Goal: Complete application form: Complete application form

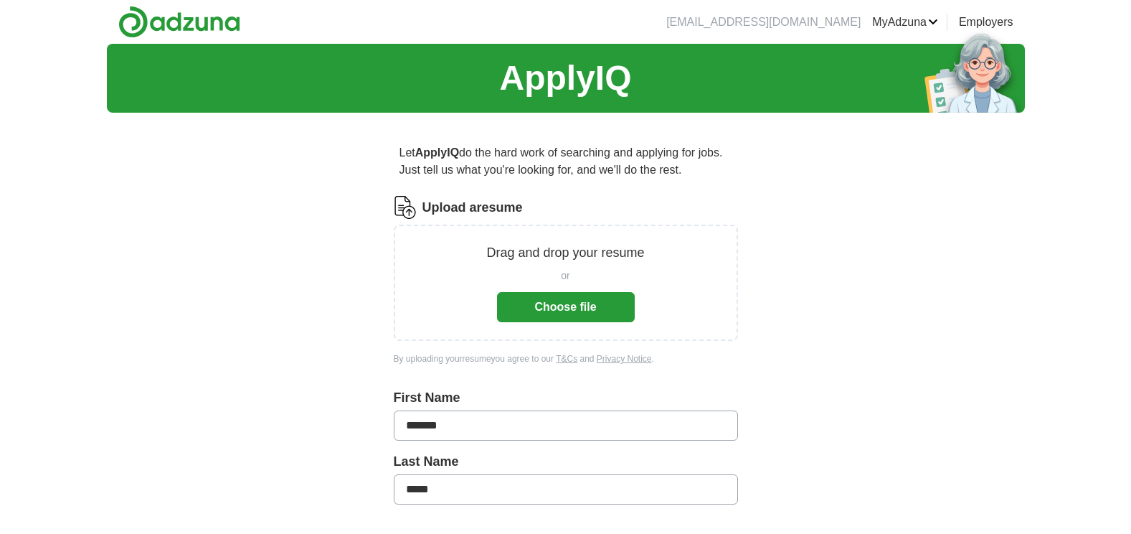
click at [575, 299] on button "Choose file" at bounding box center [566, 307] width 138 height 30
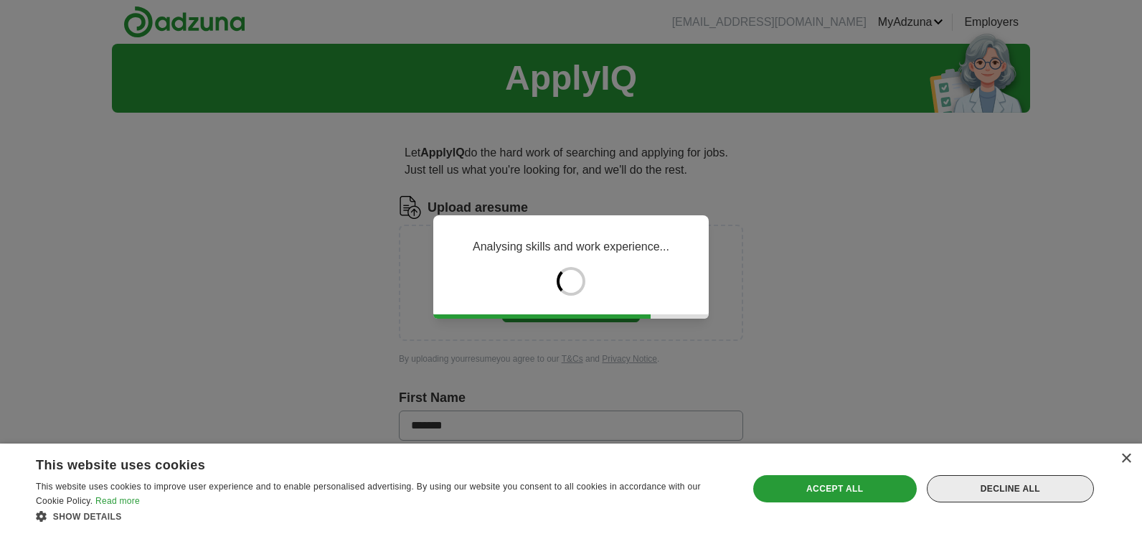
click at [998, 490] on div "Decline all" at bounding box center [1010, 488] width 167 height 27
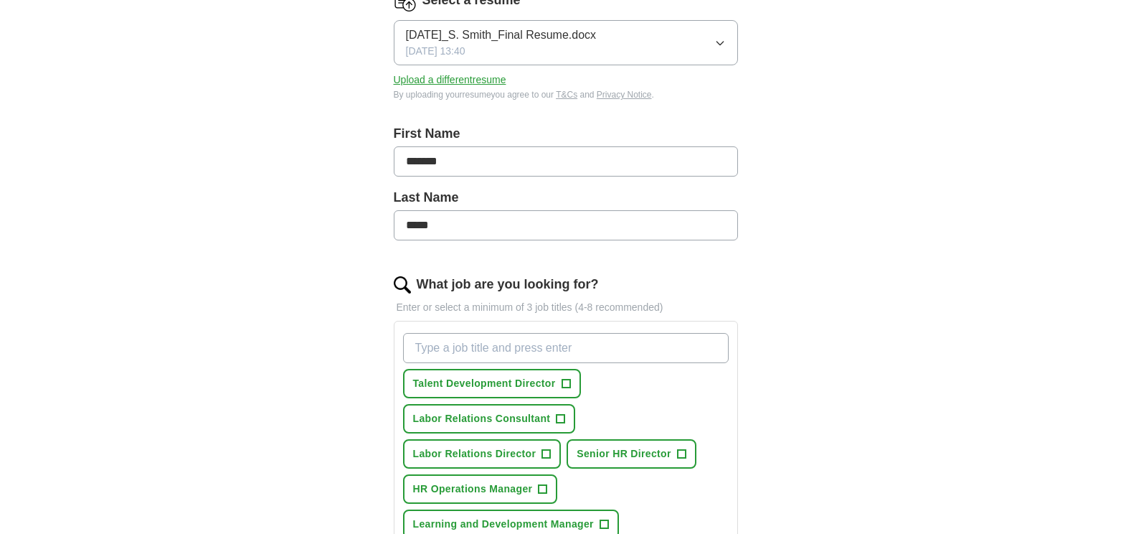
scroll to position [359, 0]
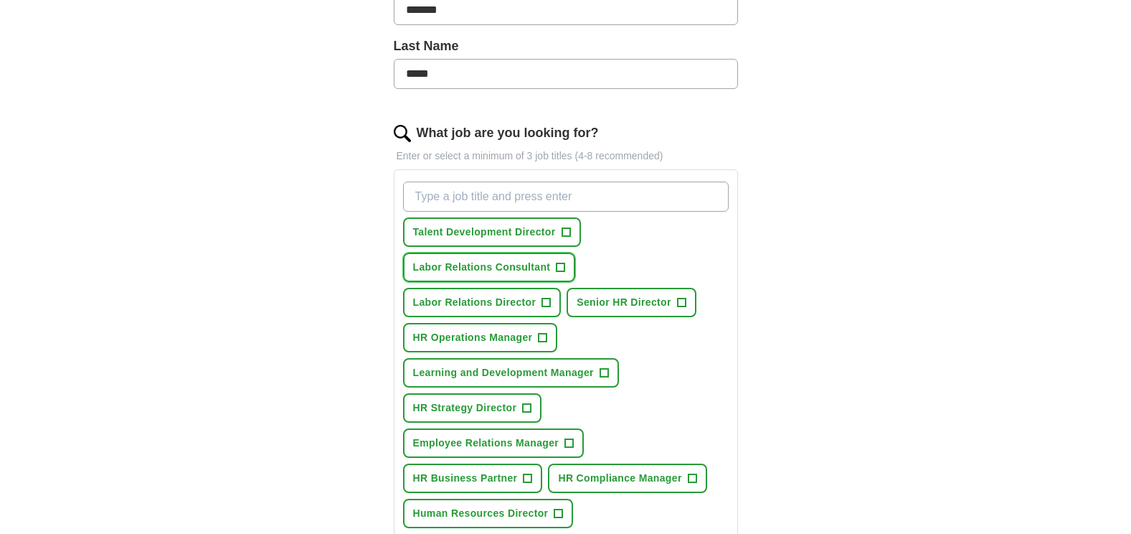
click at [559, 266] on span "+" at bounding box center [561, 267] width 9 height 11
click at [546, 304] on span "+" at bounding box center [546, 302] width 9 height 11
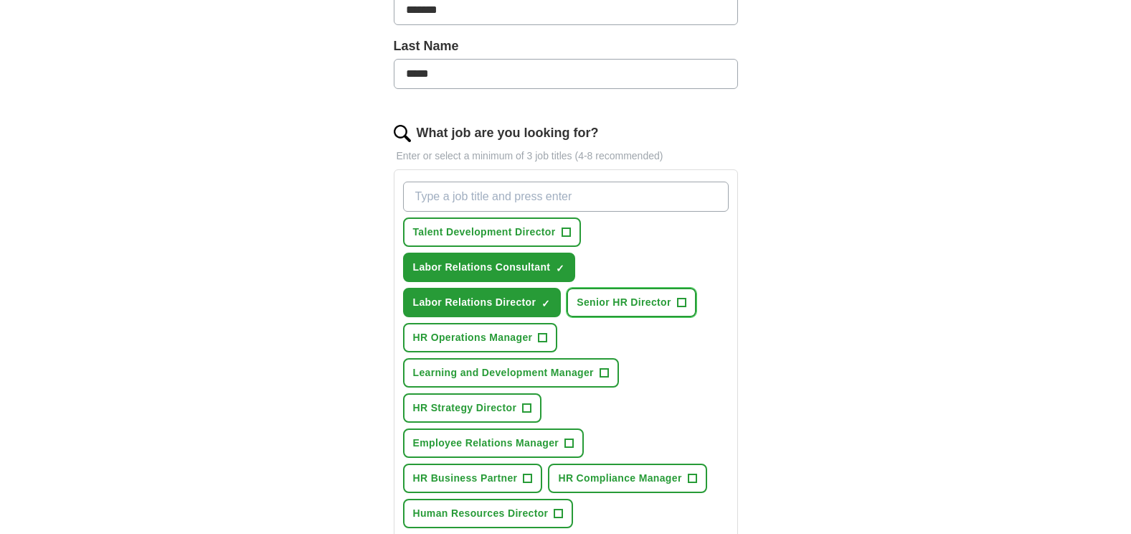
click at [688, 301] on button "Senior HR Director +" at bounding box center [632, 302] width 130 height 29
click at [572, 439] on span "+" at bounding box center [569, 443] width 9 height 11
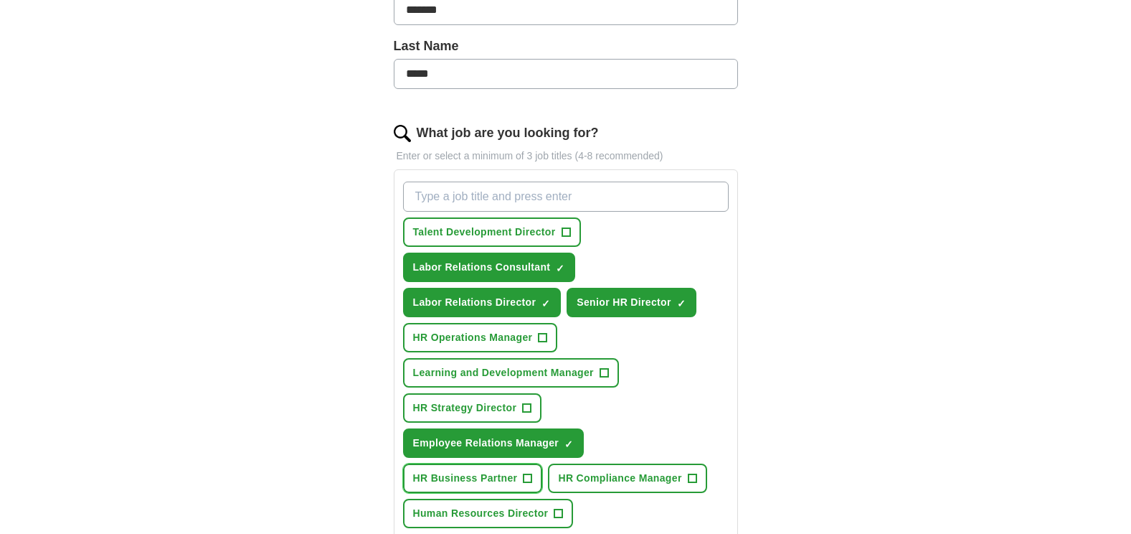
click at [529, 476] on span "+" at bounding box center [528, 478] width 9 height 11
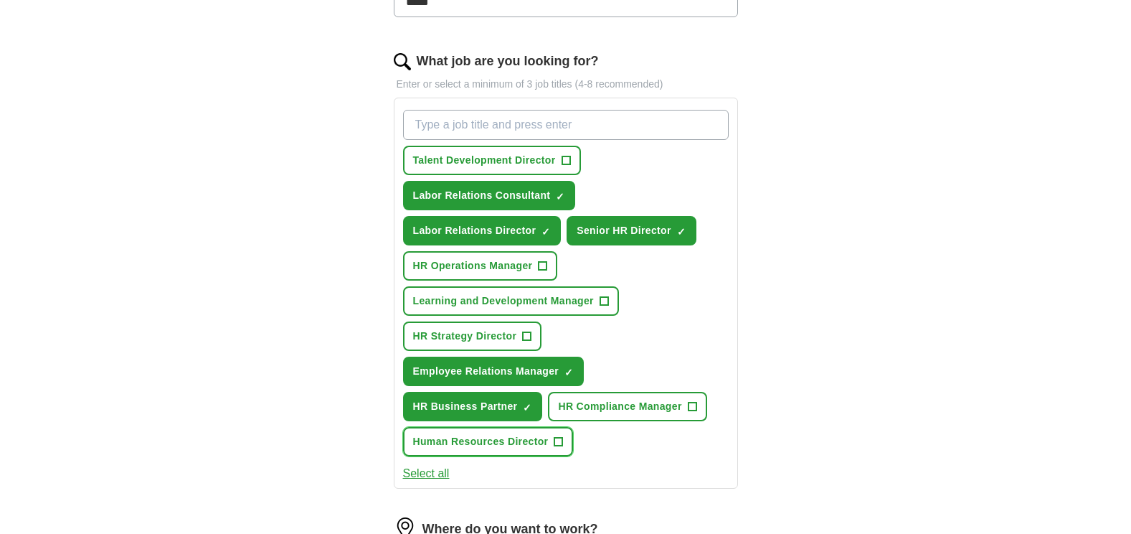
click at [559, 440] on span "+" at bounding box center [558, 441] width 9 height 11
click at [0, 0] on span "×" at bounding box center [0, 0] width 0 height 0
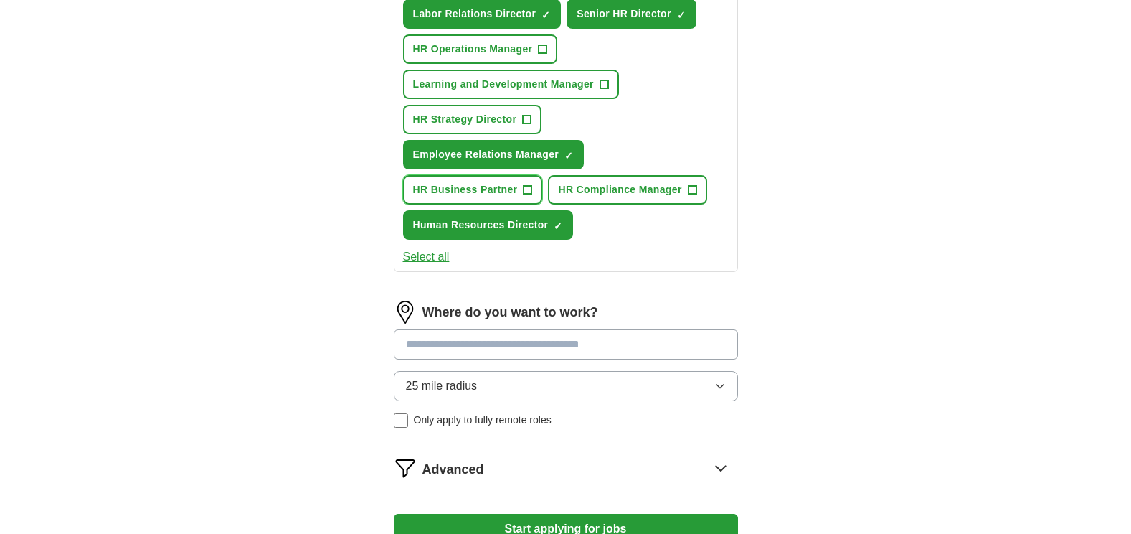
scroll to position [789, 0]
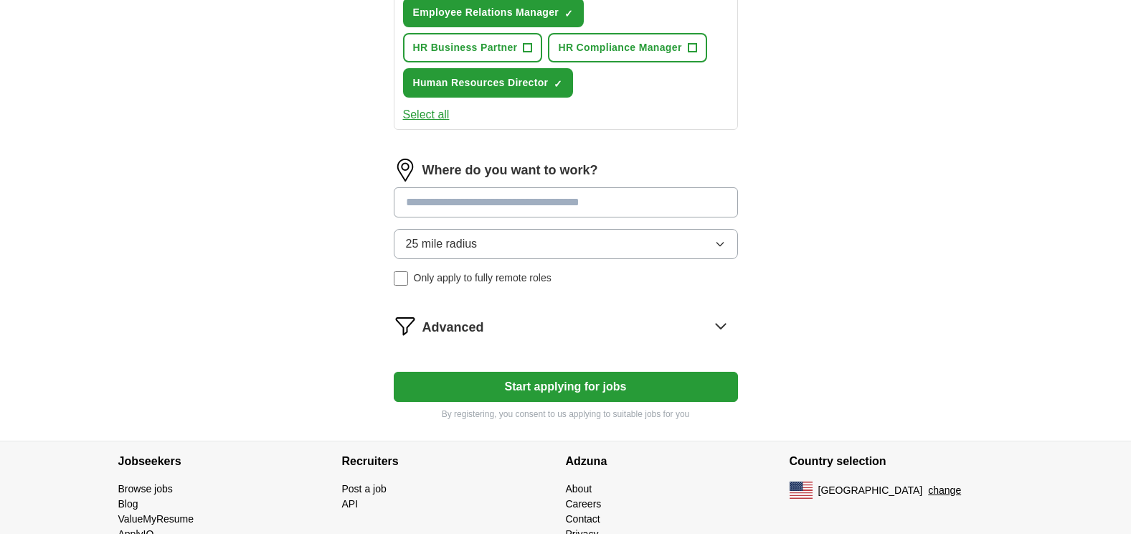
click at [437, 207] on input at bounding box center [566, 202] width 344 height 30
click at [405, 282] on div "25 mile radius Only apply to fully remote roles" at bounding box center [566, 257] width 344 height 57
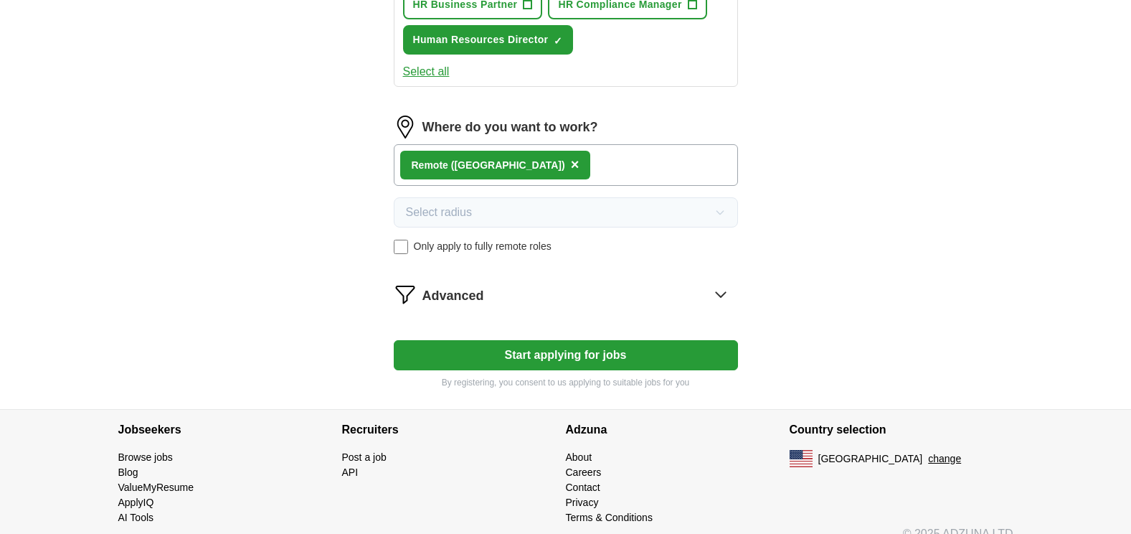
scroll to position [852, 0]
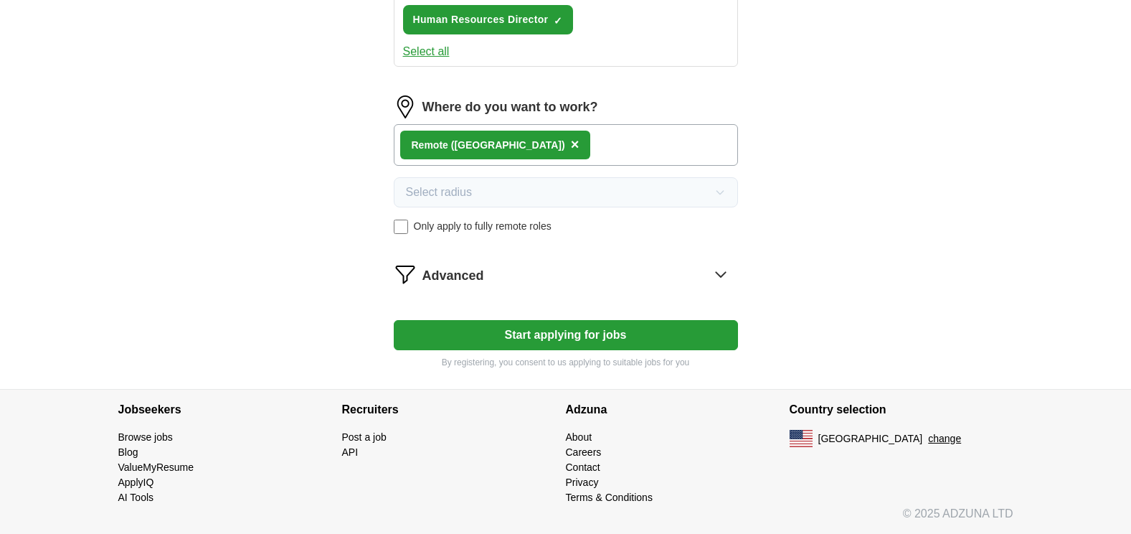
click at [579, 339] on button "Start applying for jobs" at bounding box center [566, 335] width 344 height 30
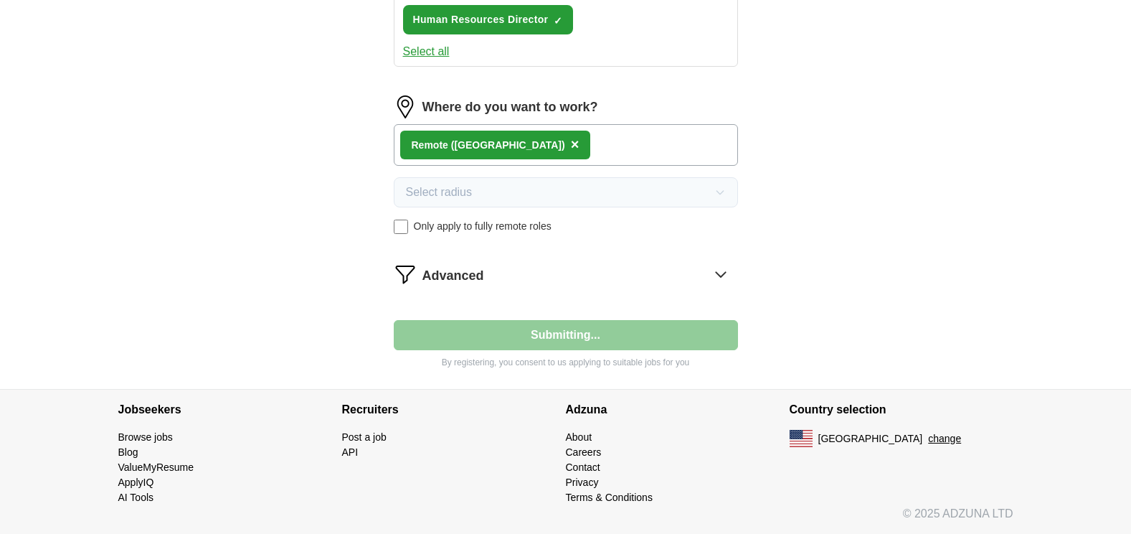
select select "**"
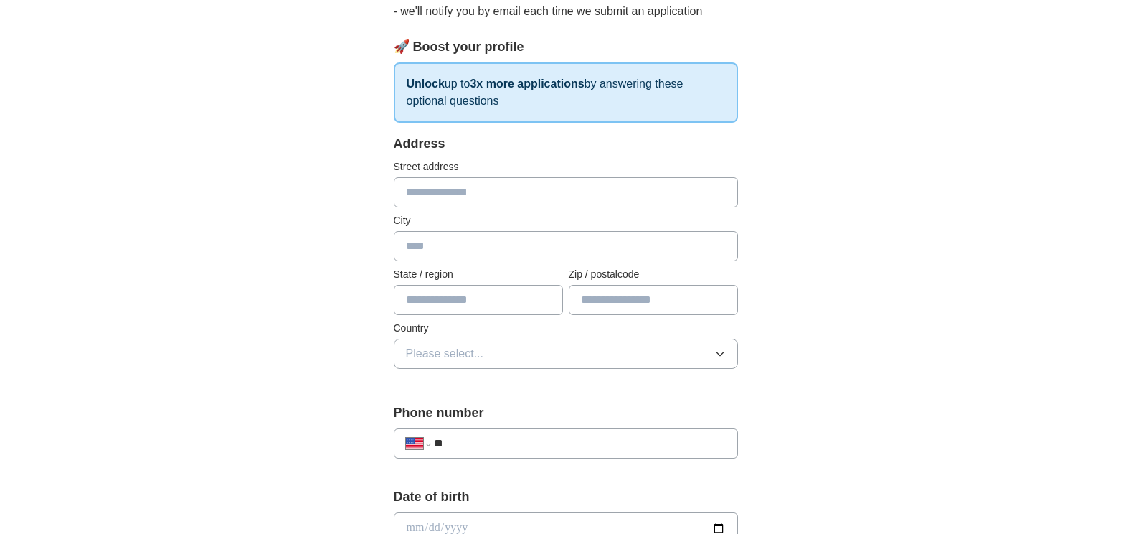
scroll to position [143, 0]
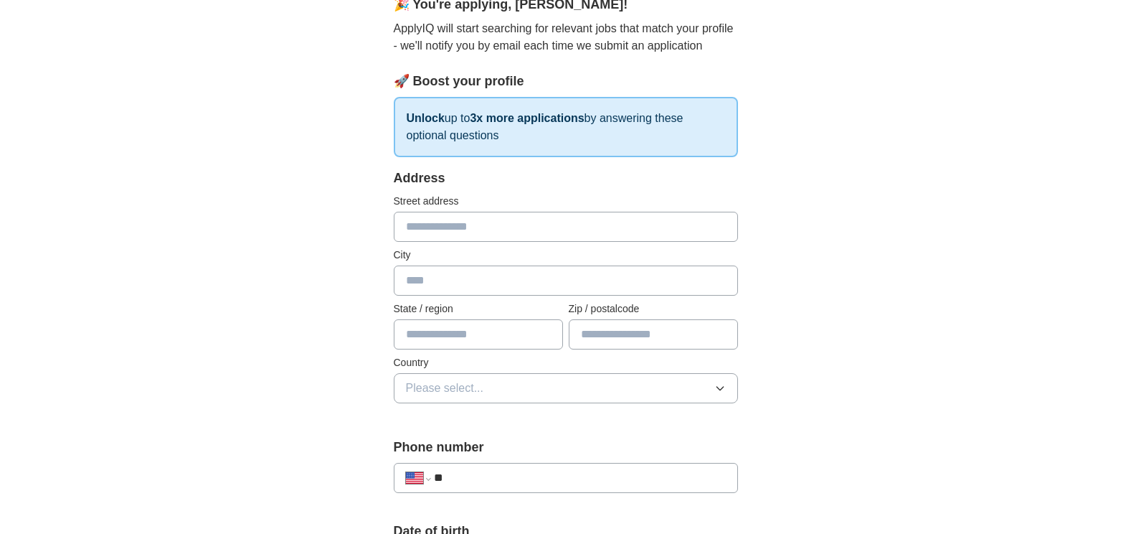
click at [468, 228] on input "text" at bounding box center [566, 227] width 344 height 30
type input "**********"
type input "*******"
type input "**"
type input "*****"
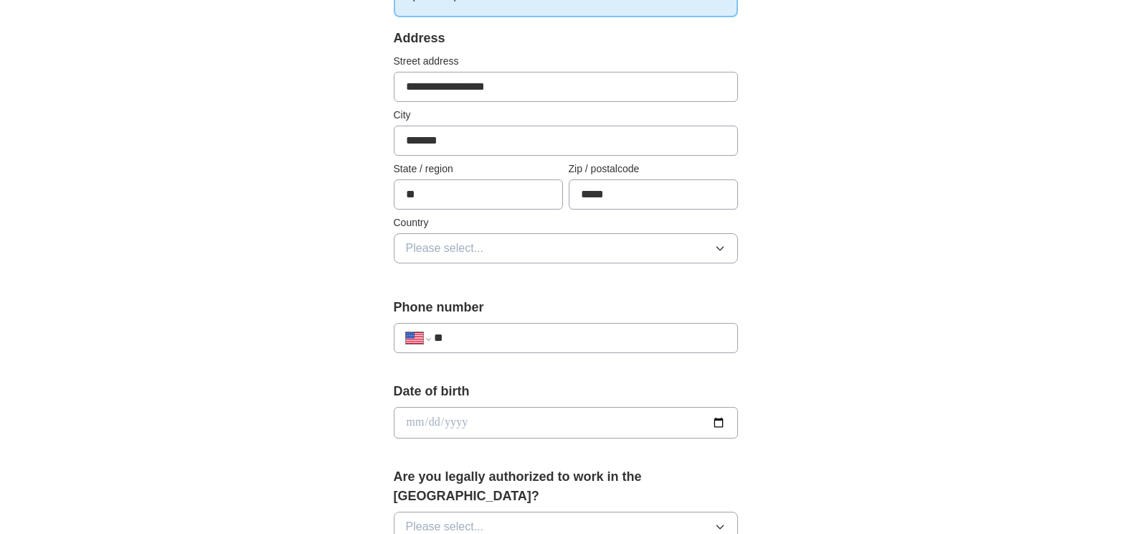
scroll to position [287, 0]
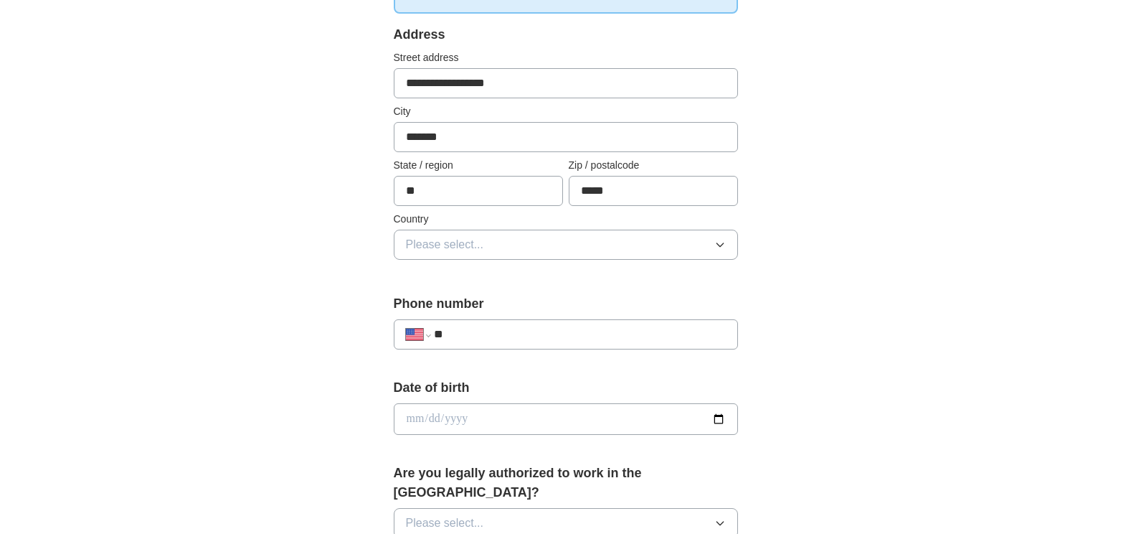
click at [490, 334] on input "**" at bounding box center [579, 334] width 291 height 17
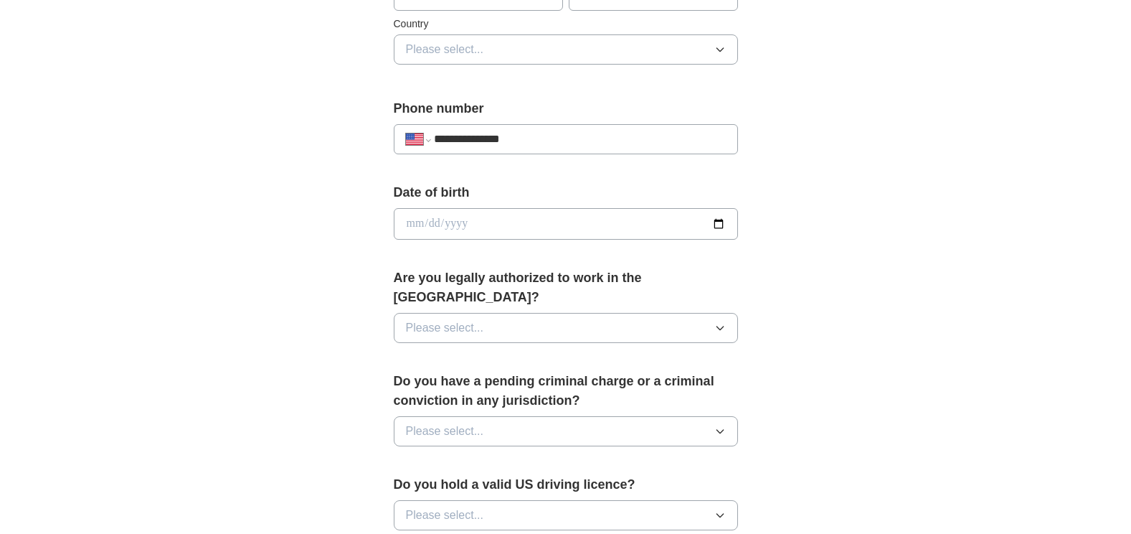
scroll to position [502, 0]
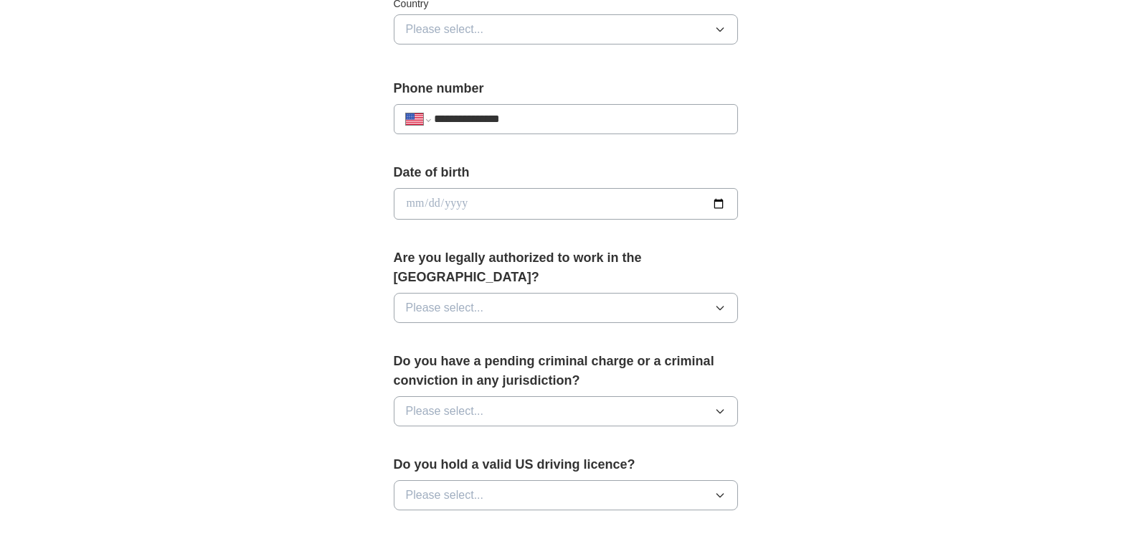
type input "**********"
click at [726, 209] on input "date" at bounding box center [566, 204] width 344 height 32
type input "**********"
click at [481, 299] on span "Please select..." at bounding box center [445, 307] width 78 height 17
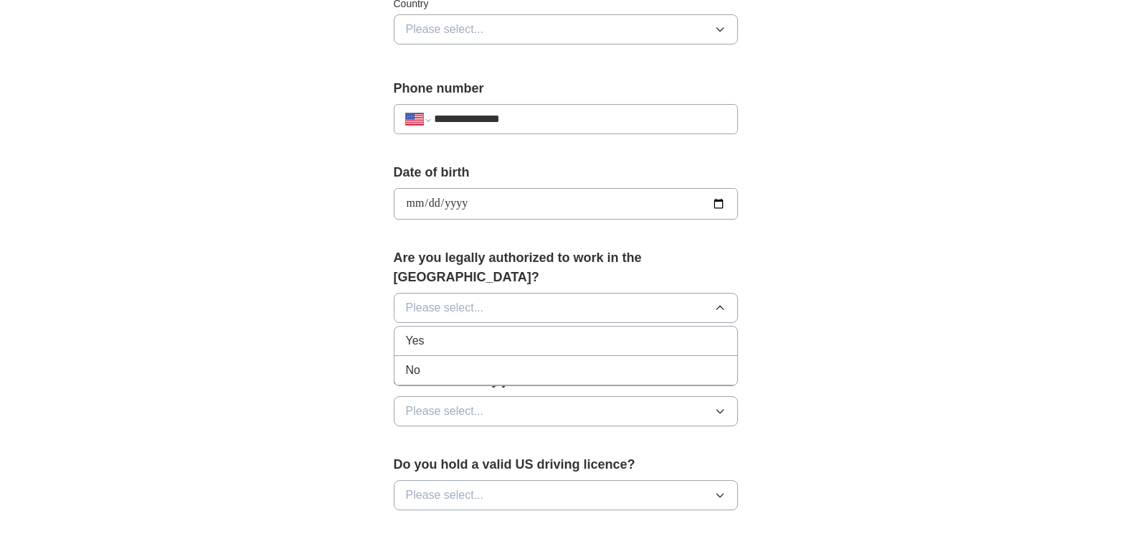
click at [429, 332] on div "Yes" at bounding box center [566, 340] width 320 height 17
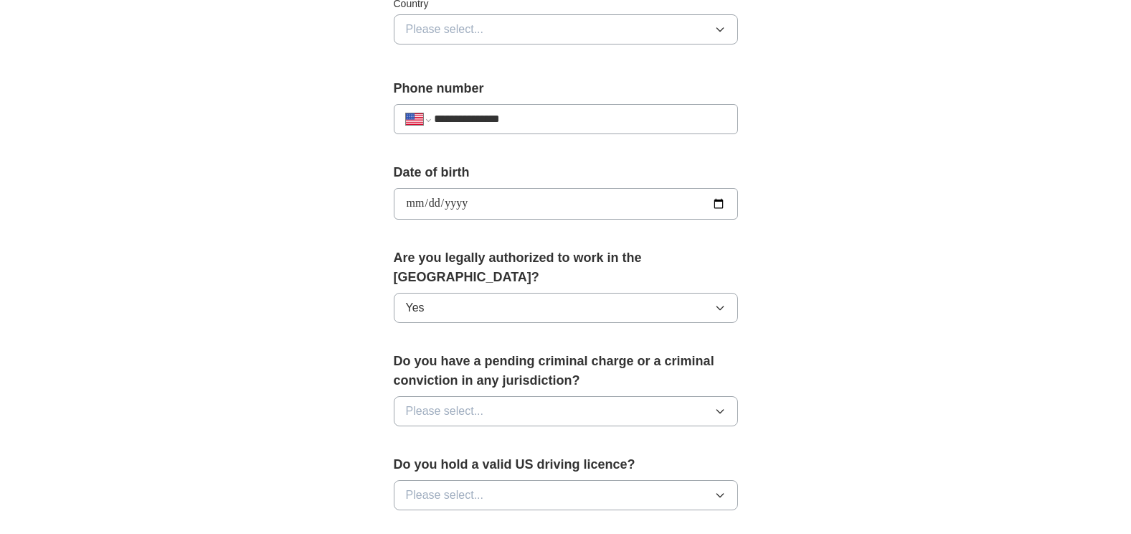
click at [606, 396] on button "Please select..." at bounding box center [566, 411] width 344 height 30
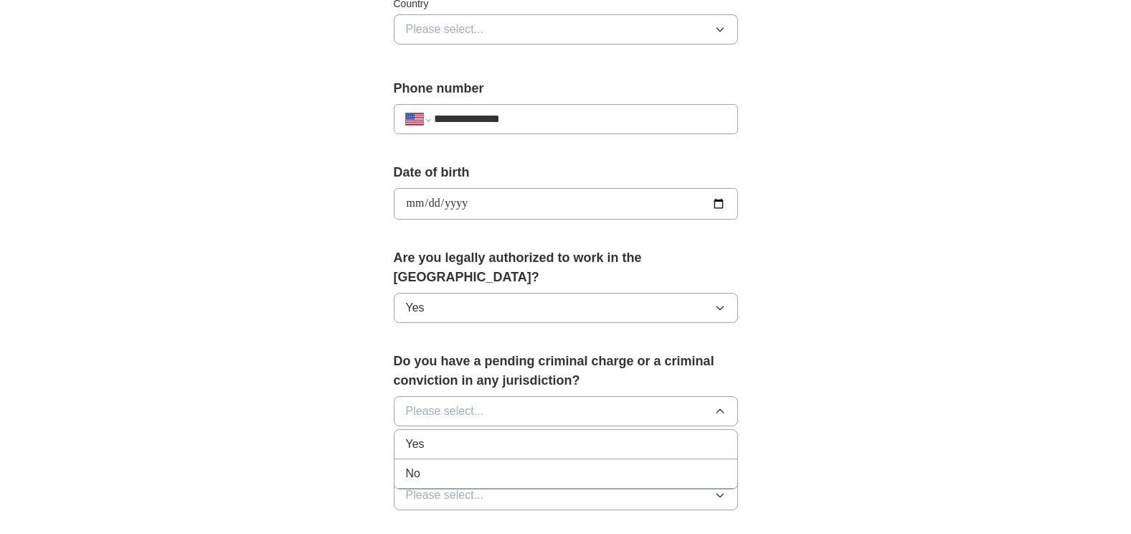
click at [423, 465] on div "No" at bounding box center [566, 473] width 320 height 17
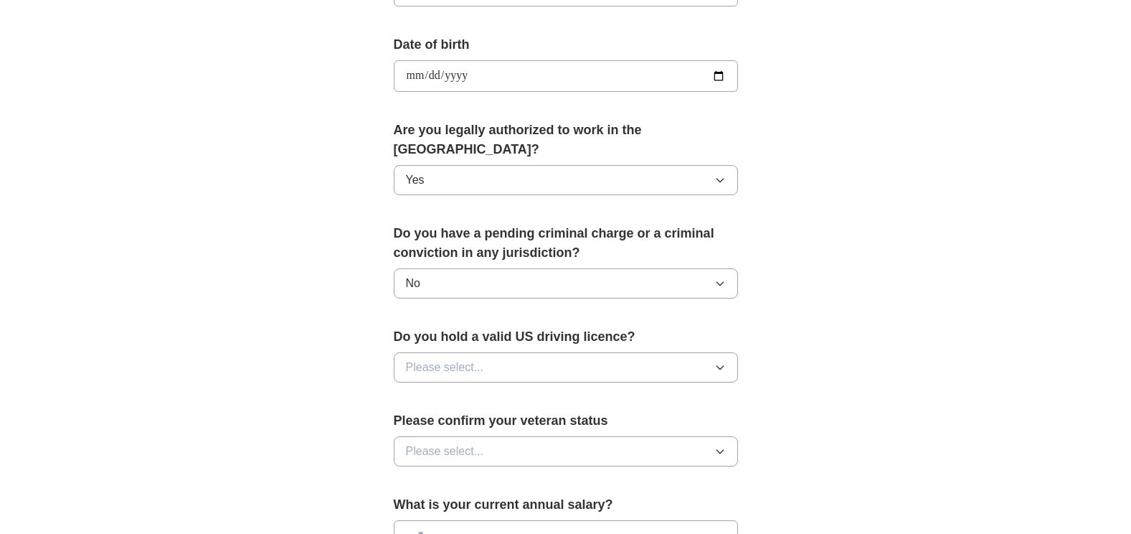
scroll to position [646, 0]
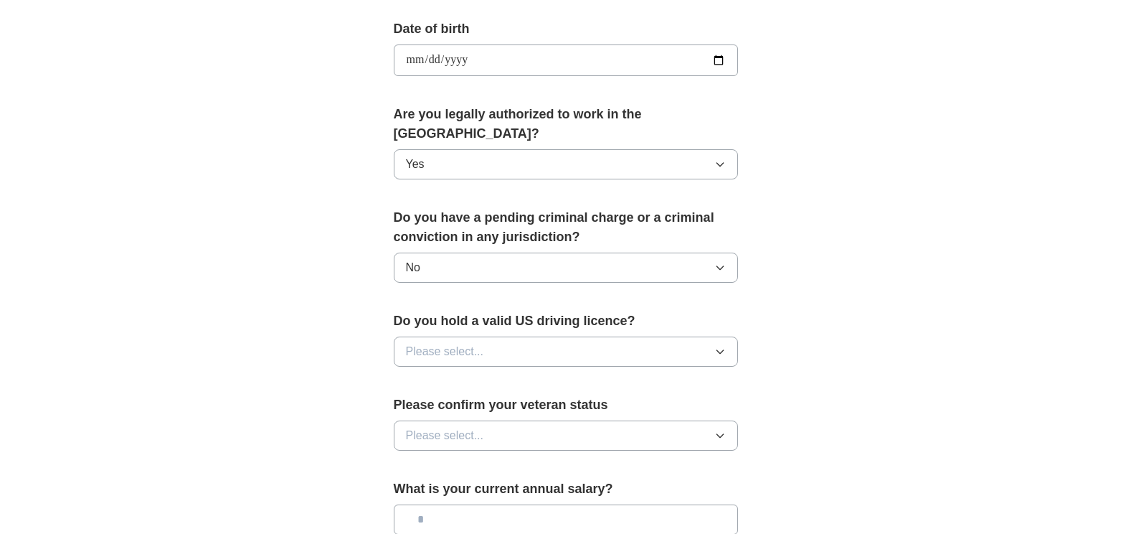
click at [522, 336] on button "Please select..." at bounding box center [566, 351] width 344 height 30
click at [419, 376] on span "Yes" at bounding box center [415, 384] width 19 height 17
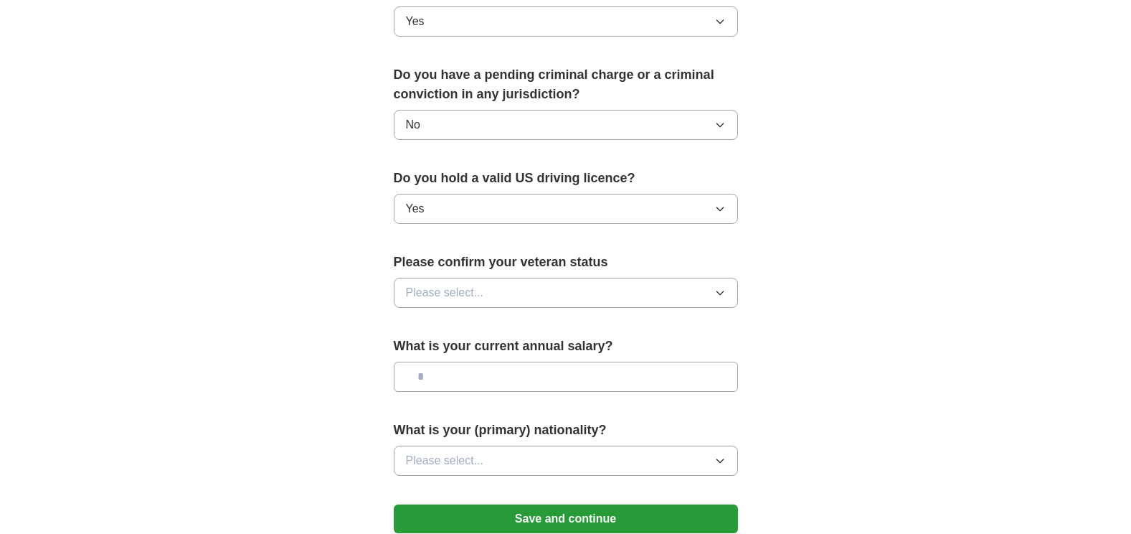
scroll to position [789, 0]
drag, startPoint x: 550, startPoint y: 273, endPoint x: 541, endPoint y: 275, distance: 9.4
click at [547, 277] on button "Please select..." at bounding box center [566, 292] width 344 height 30
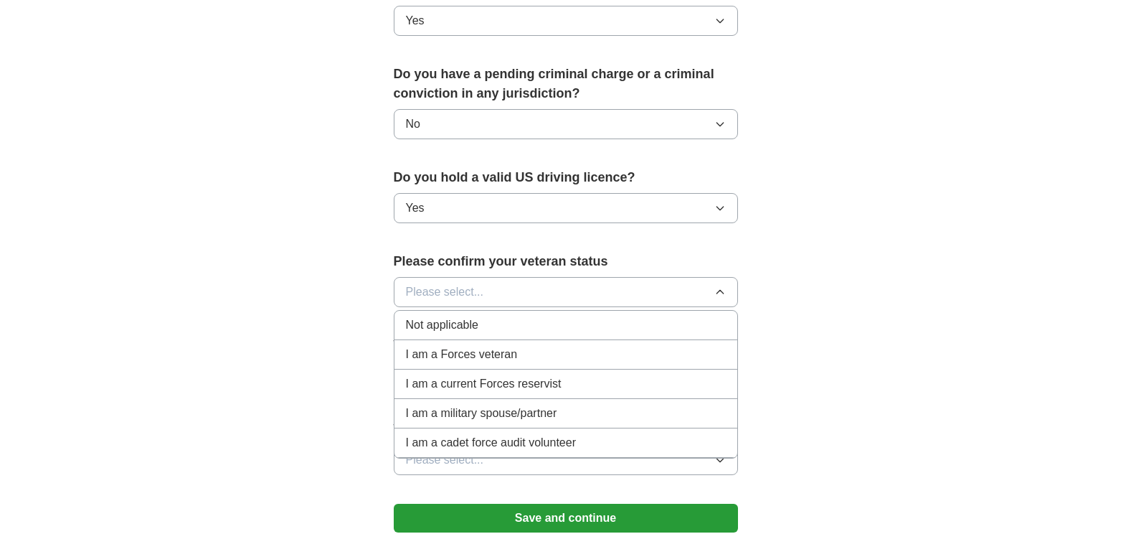
click at [450, 316] on span "Not applicable" at bounding box center [442, 324] width 72 height 17
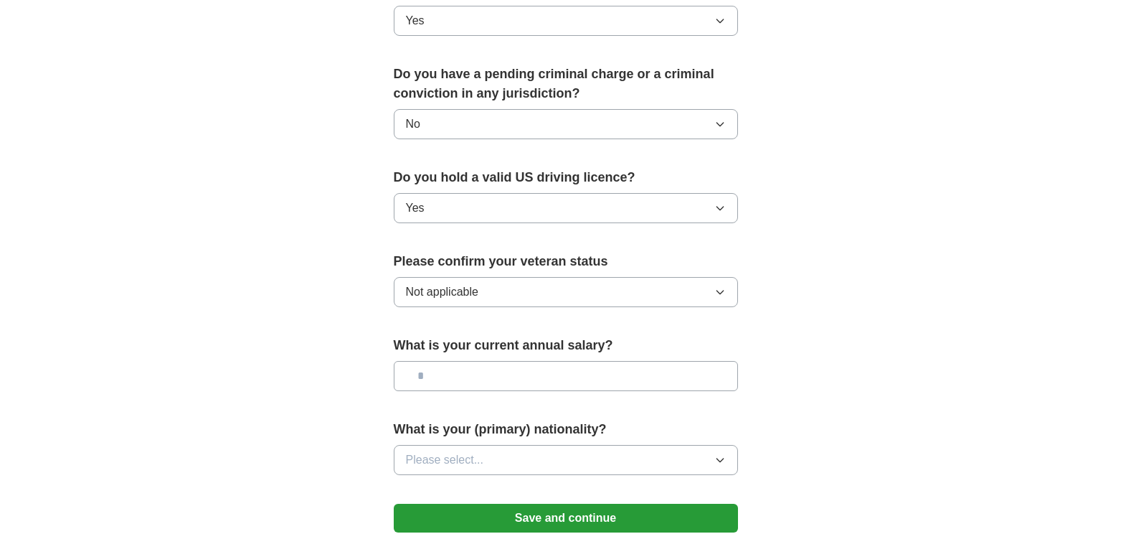
click at [541, 361] on input "text" at bounding box center [566, 376] width 344 height 30
type input "********"
click at [560, 447] on button "Please select..." at bounding box center [566, 460] width 344 height 30
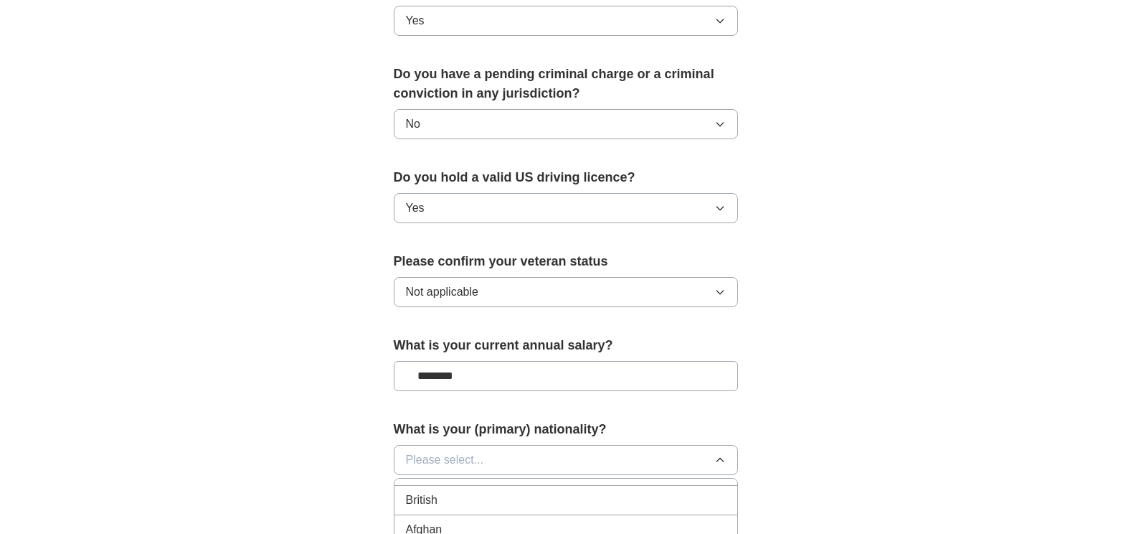
scroll to position [0, 0]
click at [427, 484] on span "American" at bounding box center [430, 492] width 49 height 17
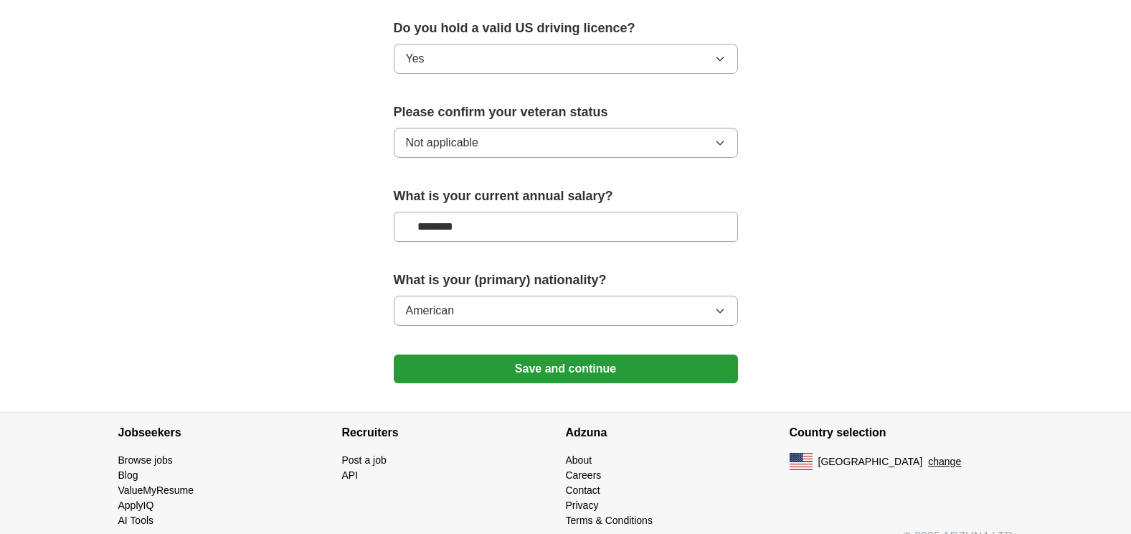
scroll to position [942, 0]
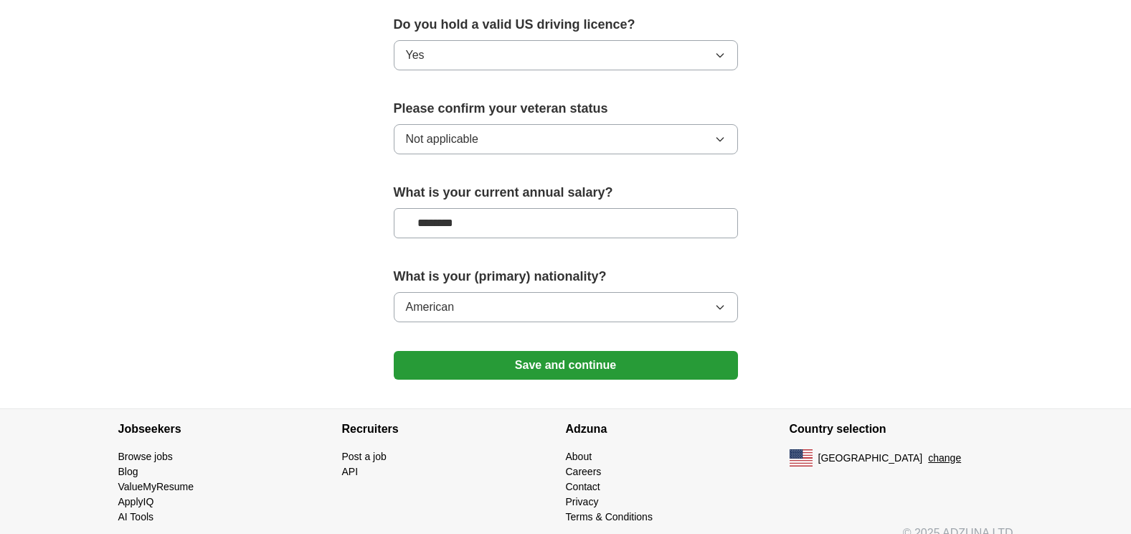
click at [577, 351] on button "Save and continue" at bounding box center [566, 365] width 344 height 29
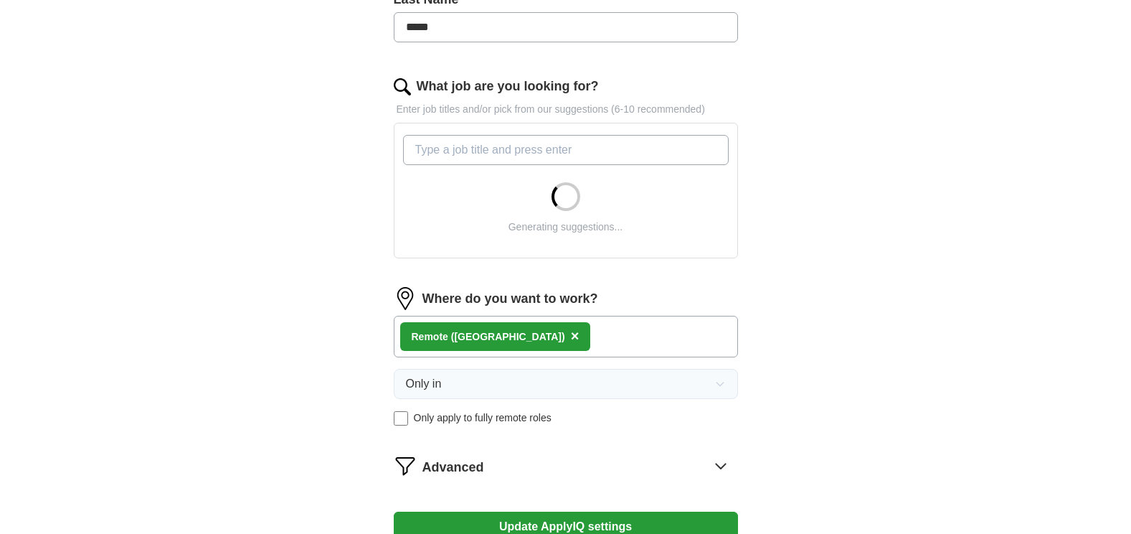
scroll to position [430, 0]
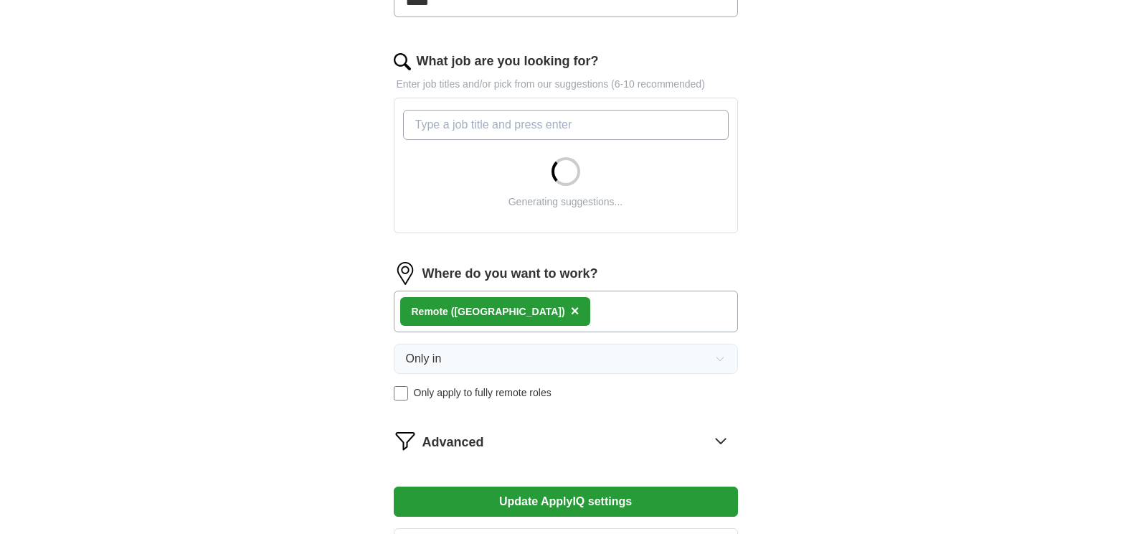
click at [571, 308] on span "×" at bounding box center [575, 311] width 9 height 16
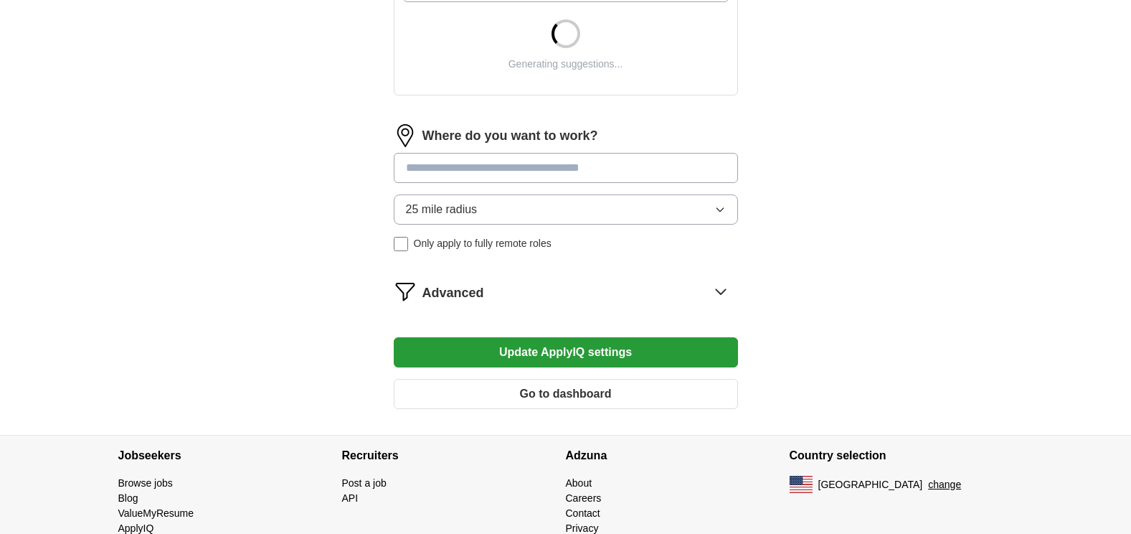
scroll to position [574, 0]
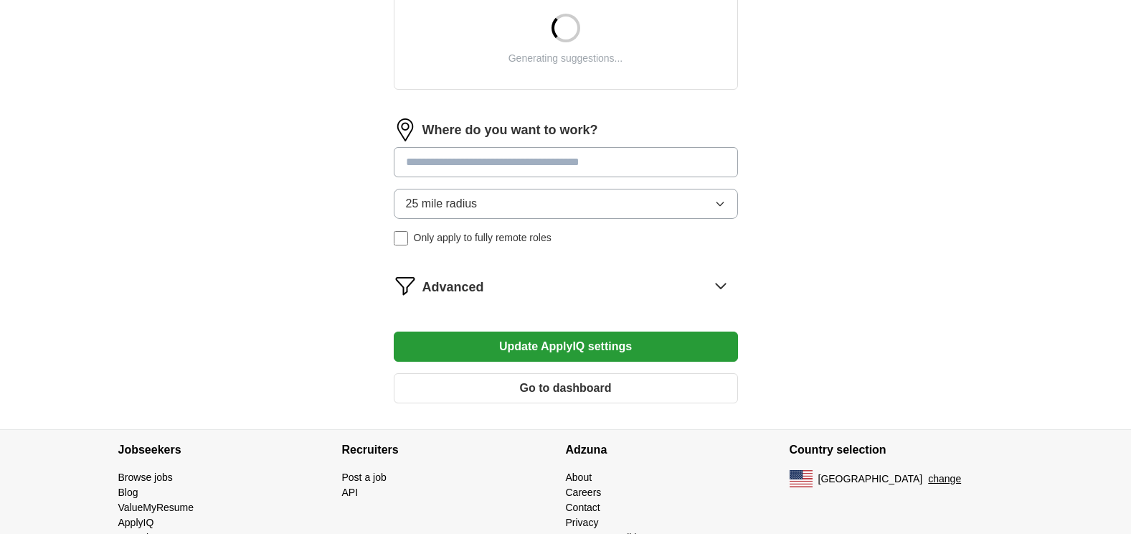
click at [579, 341] on button "Update ApplyIQ settings" at bounding box center [566, 346] width 344 height 30
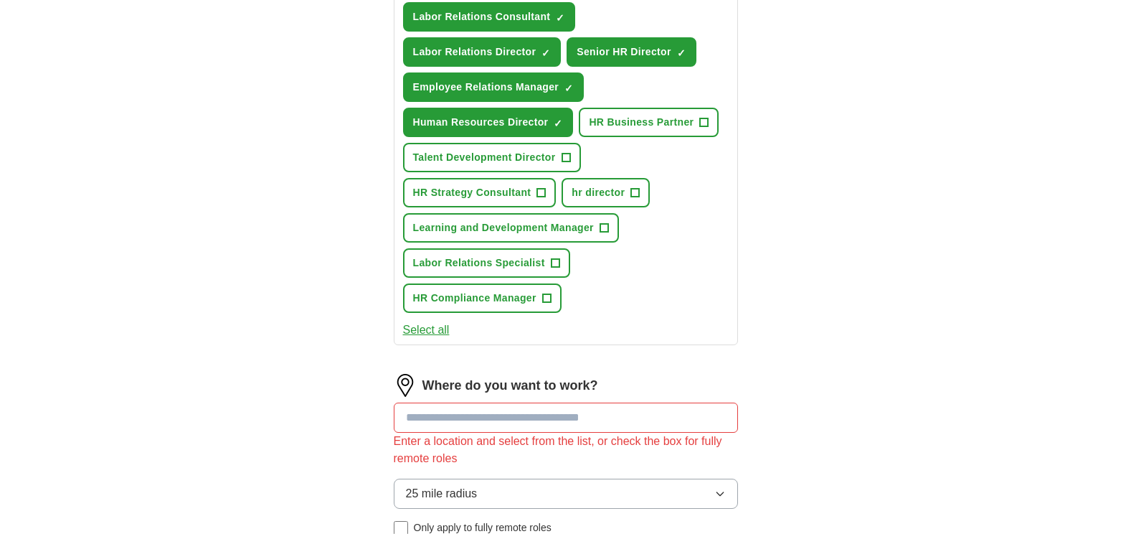
click at [531, 170] on button "Talent Development Director +" at bounding box center [492, 157] width 178 height 29
click at [0, 0] on span "×" at bounding box center [0, 0] width 0 height 0
click at [460, 416] on input at bounding box center [566, 417] width 344 height 30
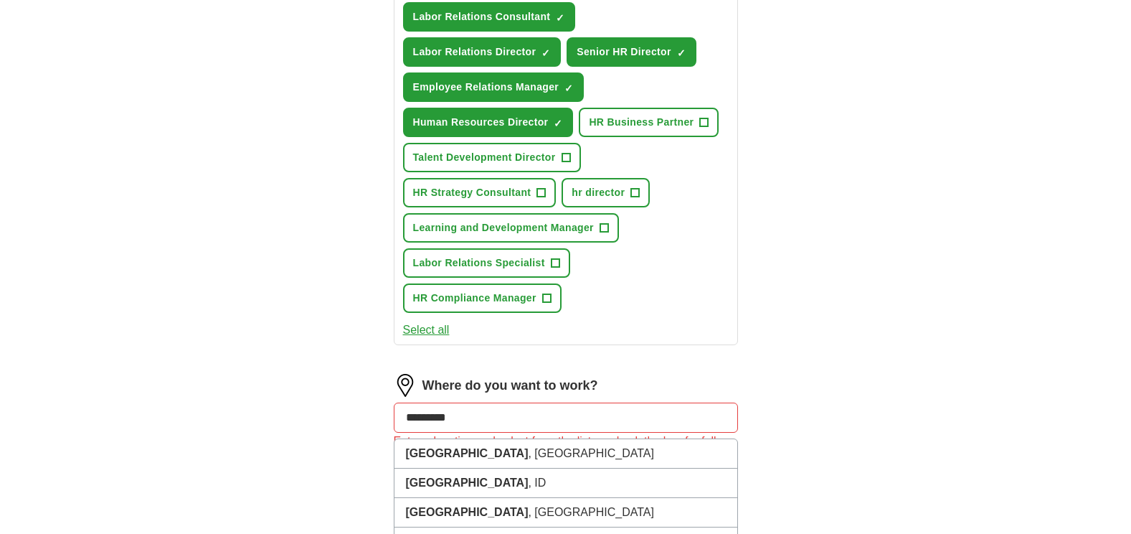
type input "**********"
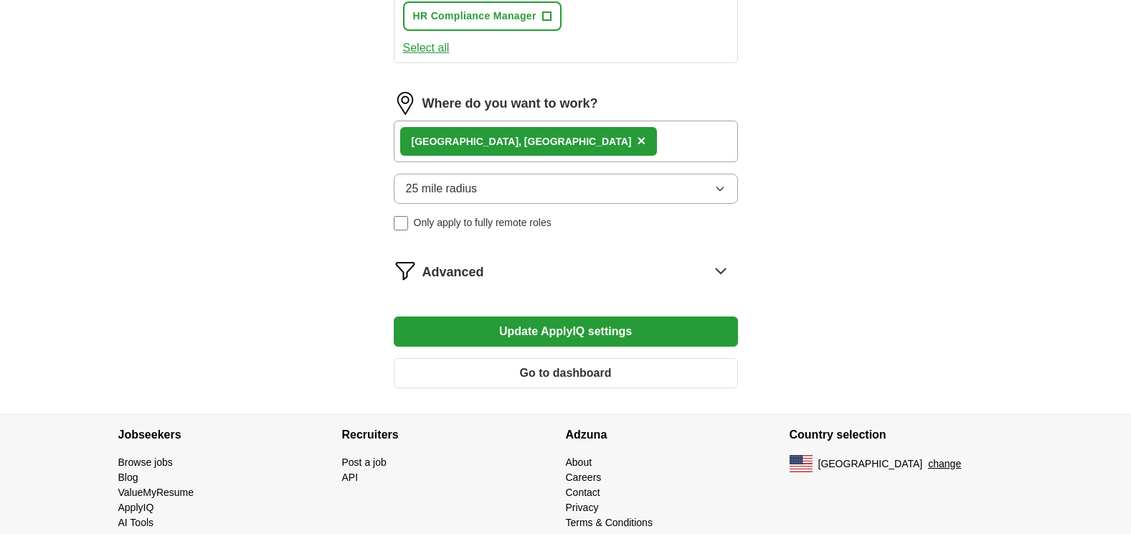
scroll to position [861, 0]
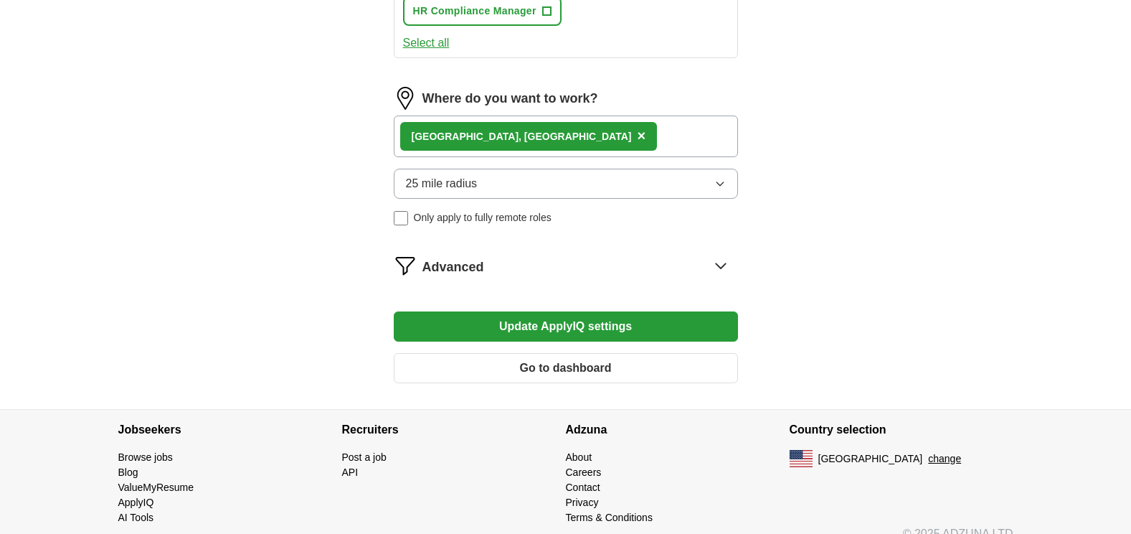
click at [542, 326] on button "Update ApplyIQ settings" at bounding box center [566, 326] width 344 height 30
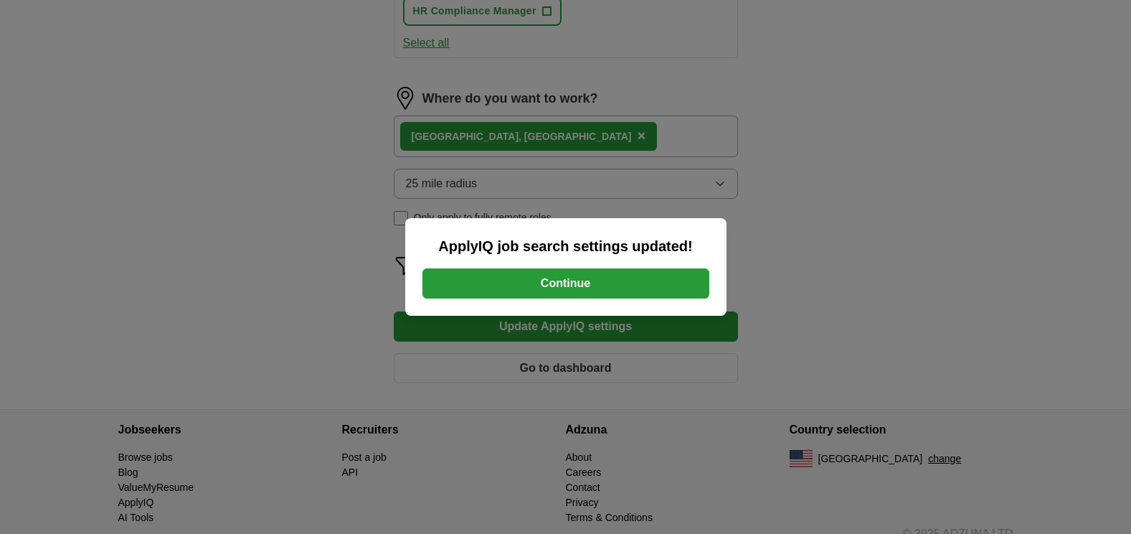
click at [560, 278] on button "Continue" at bounding box center [565, 283] width 287 height 30
